Goal: Browse casually

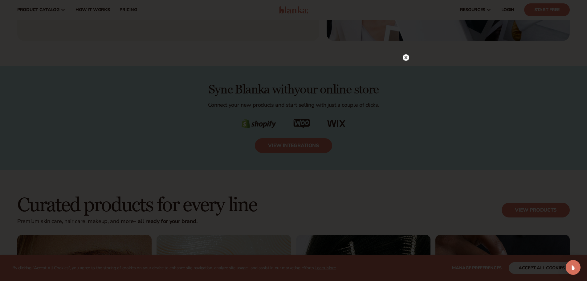
scroll to position [1048, 0]
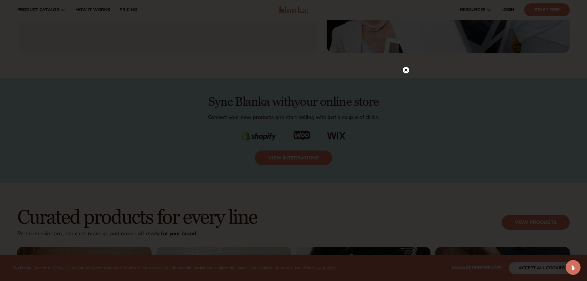
drag, startPoint x: 405, startPoint y: 57, endPoint x: 405, endPoint y: 61, distance: 3.7
click at [405, 57] on div at bounding box center [293, 140] width 587 height 281
click at [404, 66] on div at bounding box center [406, 70] width 6 height 11
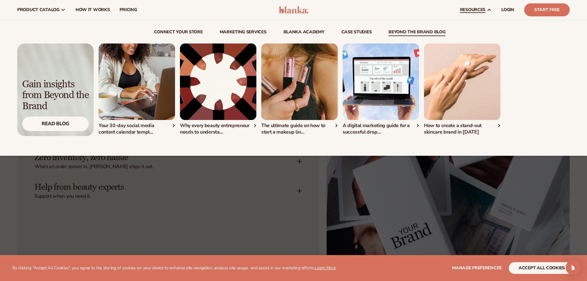
scroll to position [678, 0]
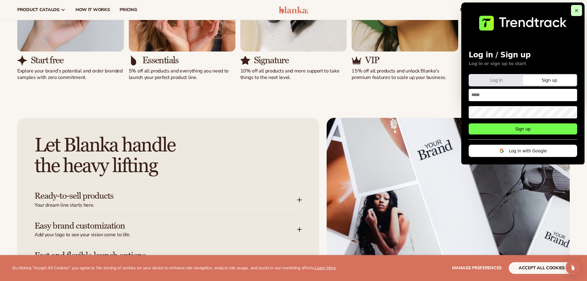
click at [574, 11] on button at bounding box center [576, 10] width 11 height 11
click at [573, 10] on button at bounding box center [576, 10] width 11 height 11
